Goal: Navigation & Orientation: Find specific page/section

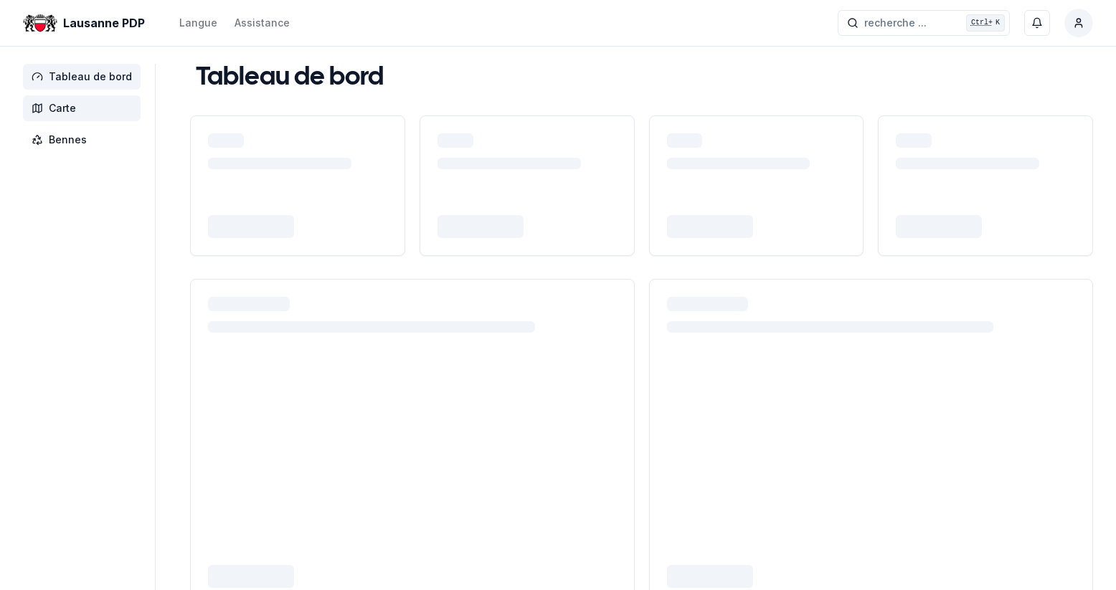
click at [62, 113] on span "Carte" at bounding box center [62, 108] width 27 height 14
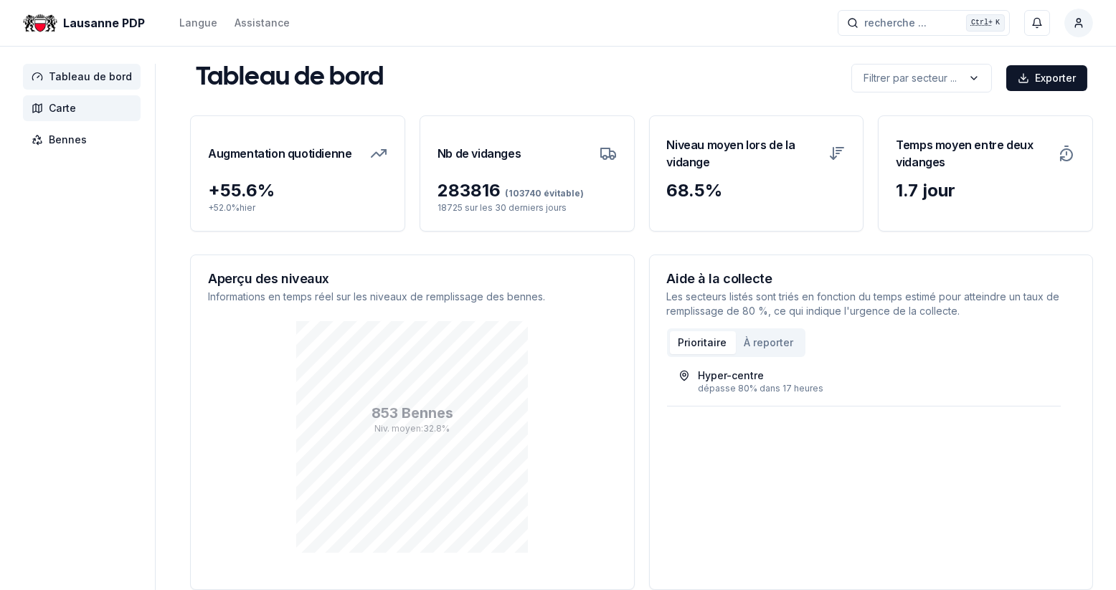
click at [72, 113] on span "Carte" at bounding box center [62, 108] width 27 height 14
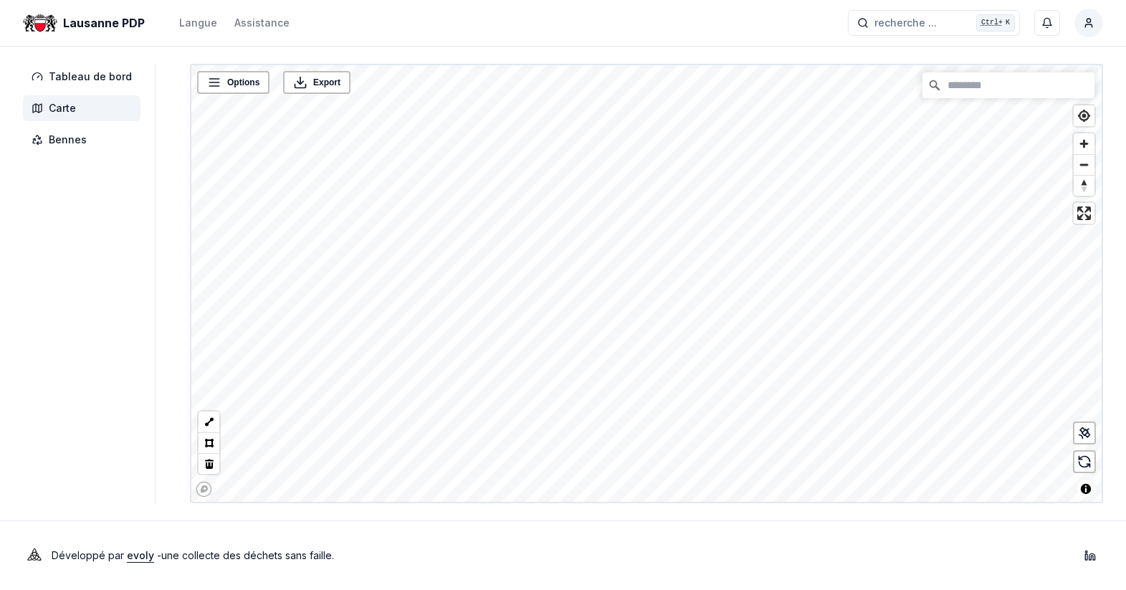
click at [825, 589] on html "Lausanne PDP Langue Assistance recherche ... recherche ... Ctrl+ K [PERSON_NAME…" at bounding box center [563, 295] width 1126 height 590
click at [827, 589] on html "Lausanne PDP Langue Assistance recherche ... recherche ... Ctrl+ K [PERSON_NAME…" at bounding box center [563, 295] width 1126 height 590
click at [1085, 438] on icon at bounding box center [1085, 433] width 14 height 14
click at [1088, 437] on icon at bounding box center [1087, 434] width 5 height 5
click at [768, 308] on link "[GEOGRAPHIC_DATA], en face du Parc - 18369" at bounding box center [781, 306] width 186 height 10
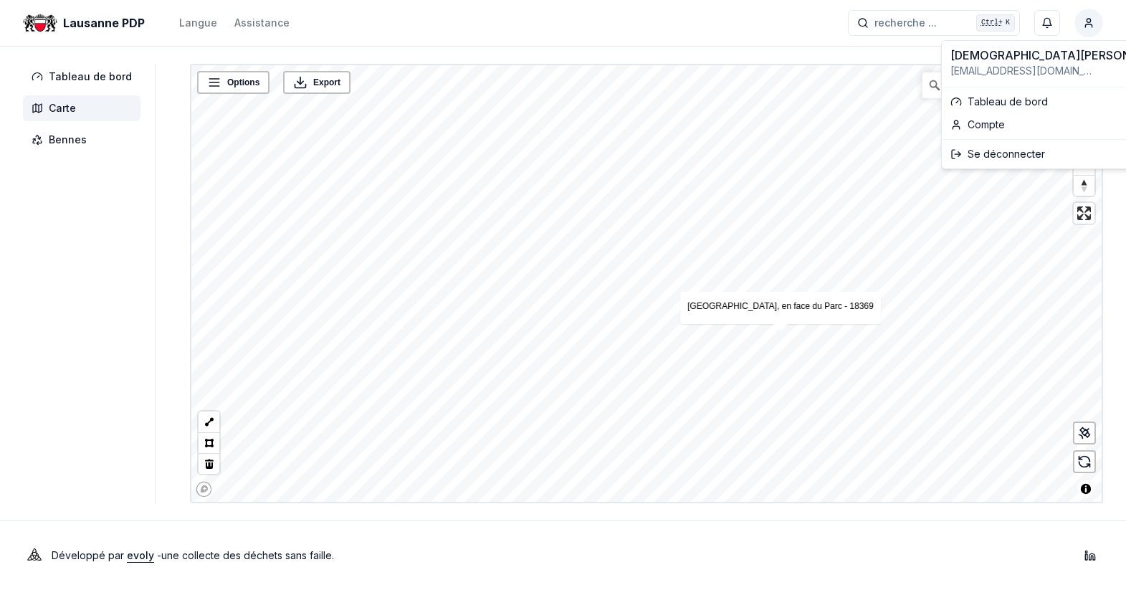
click at [1087, 23] on html "Lausanne PDP Langue Assistance recherche ... recherche ... Ctrl+ K [PERSON_NAME…" at bounding box center [563, 295] width 1126 height 590
click at [1000, 158] on div "Se déconnecter" at bounding box center [1063, 154] width 237 height 23
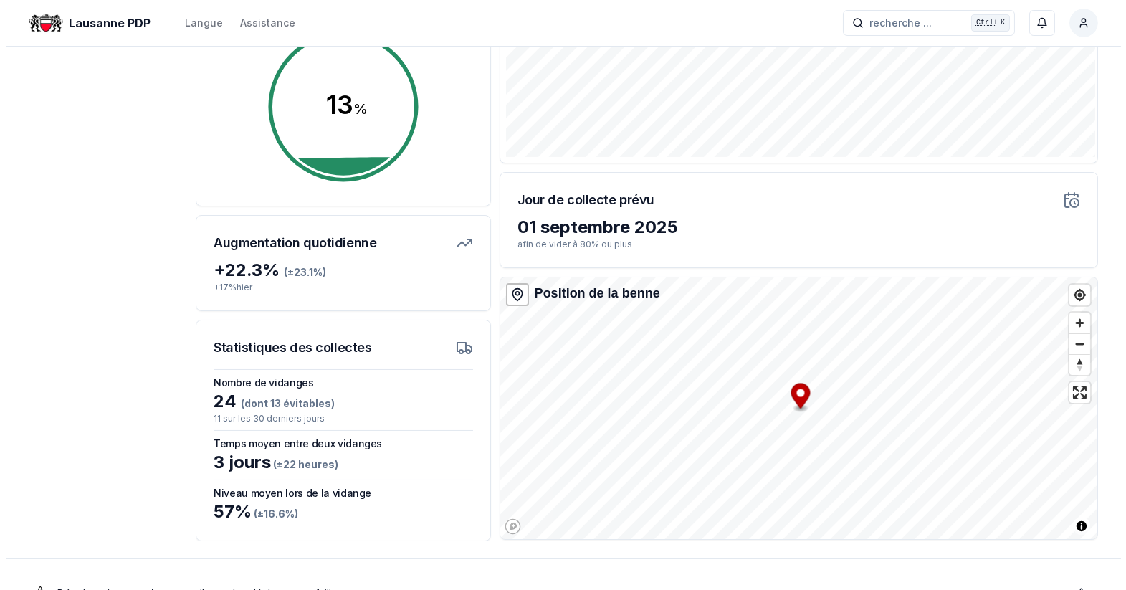
scroll to position [280, 0]
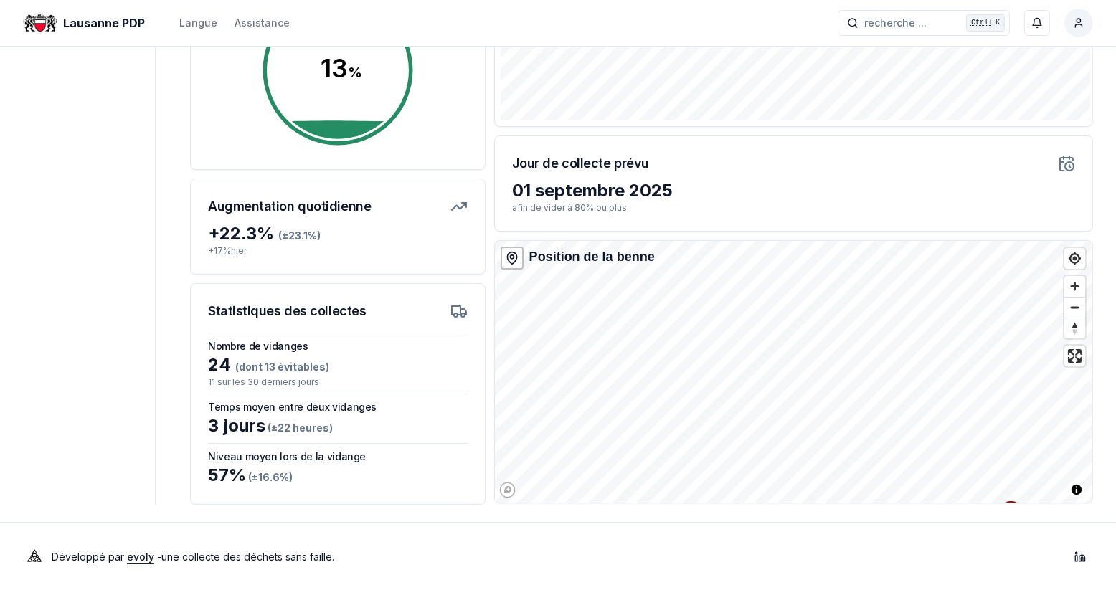
click at [868, 504] on div "Lausanne PDP Langue Assistance recherche ... recherche ... Ctrl+ K Christian Mo…" at bounding box center [558, 155] width 1116 height 871
click at [1092, 30] on html "Lausanne PDP Langue Assistance recherche ... recherche ... Ctrl+ K Christian Mo…" at bounding box center [558, 155] width 1116 height 871
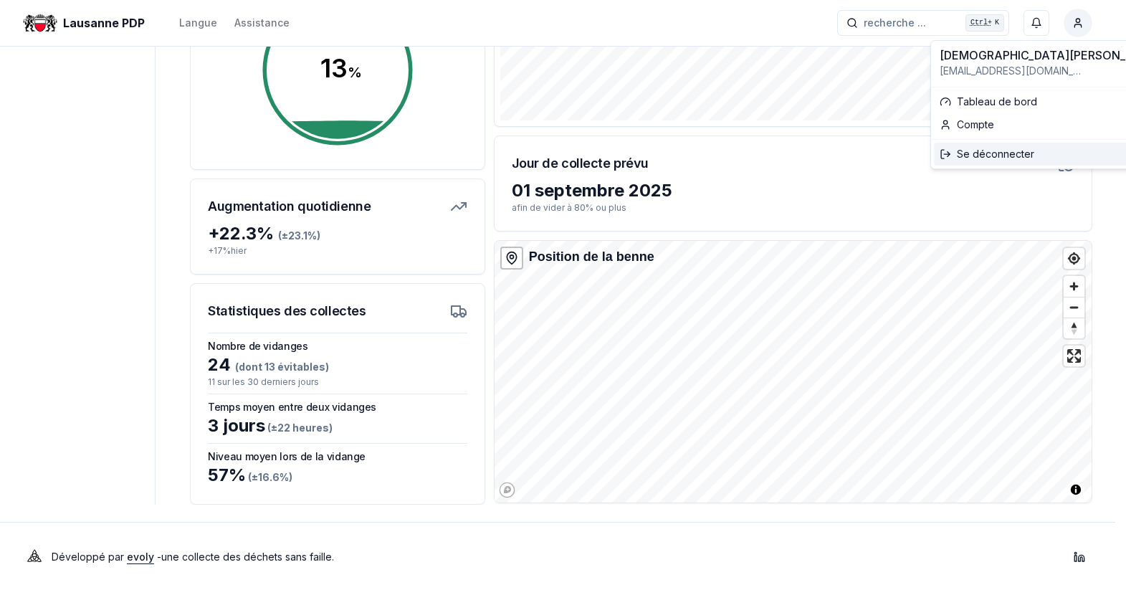
click at [1024, 158] on div "Se déconnecter" at bounding box center [1052, 154] width 237 height 23
